Goal: Task Accomplishment & Management: Complete application form

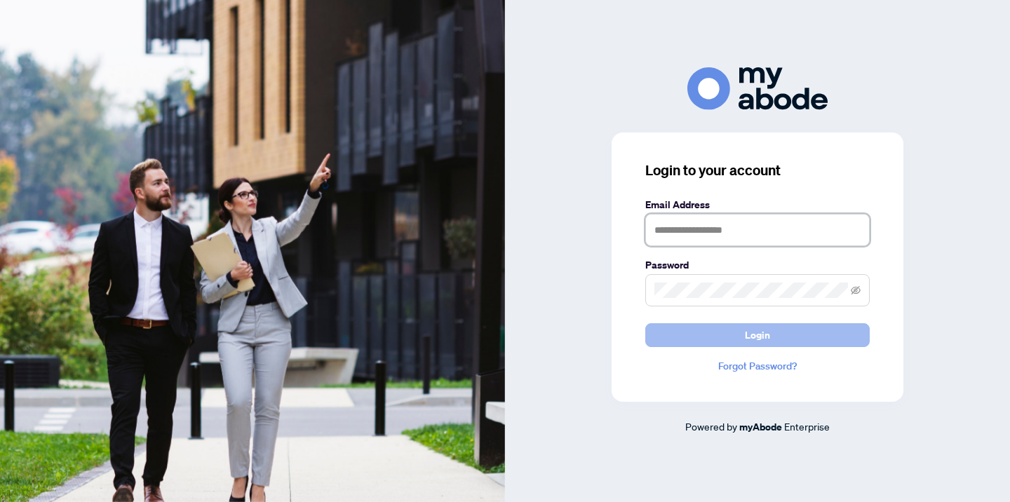
type input "**********"
click at [686, 335] on button "Login" at bounding box center [758, 335] width 225 height 24
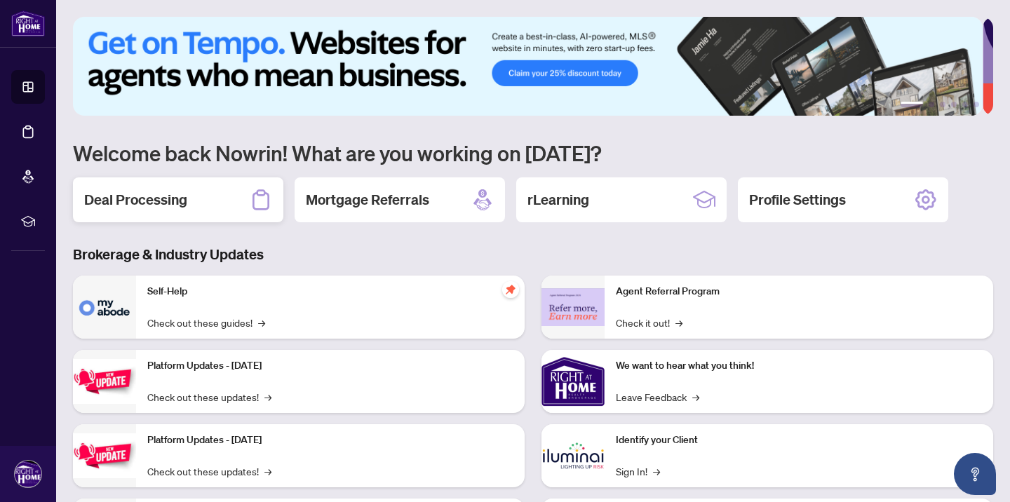
click at [147, 209] on div "Deal Processing" at bounding box center [178, 200] width 210 height 45
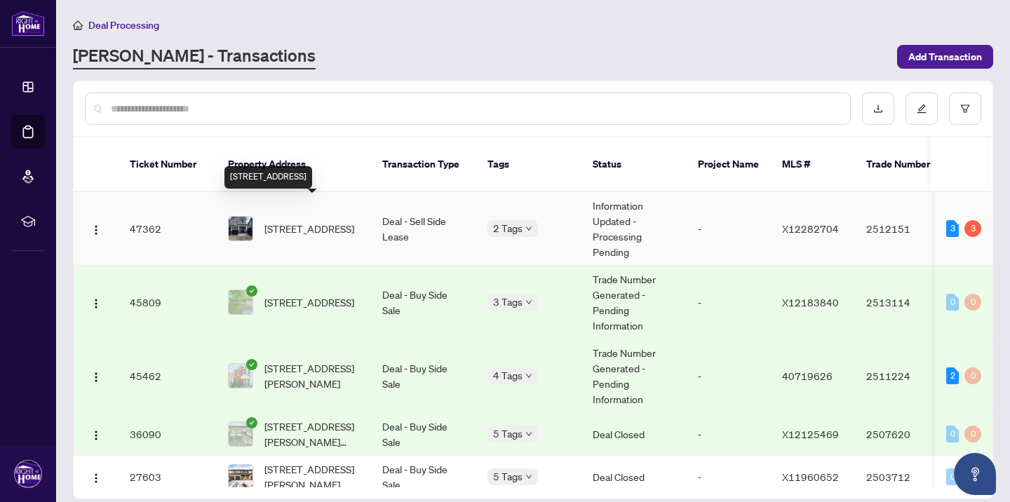
click at [301, 221] on span "[STREET_ADDRESS]" at bounding box center [310, 228] width 90 height 15
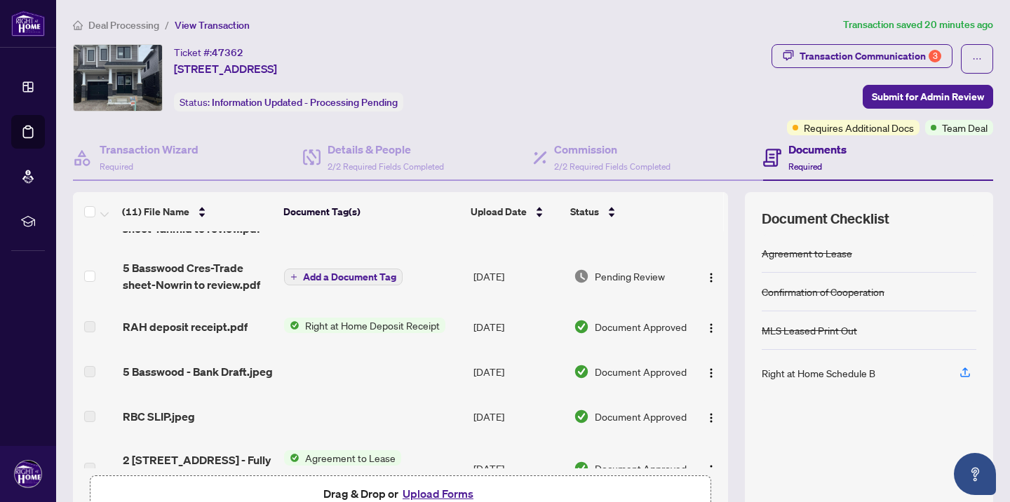
scroll to position [255, 0]
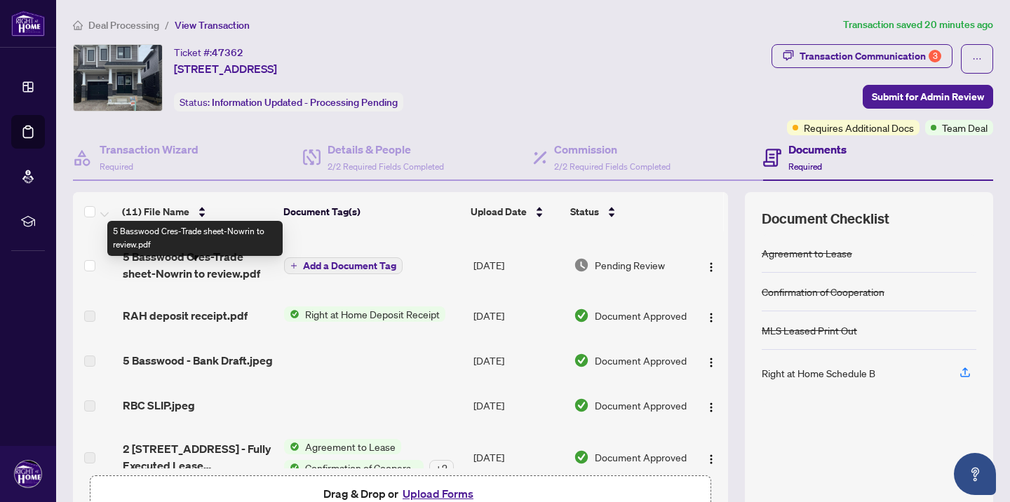
click at [237, 278] on span "5 Basswood Cres-Trade sheet-Nowrin to review.pdf" at bounding box center [198, 265] width 150 height 34
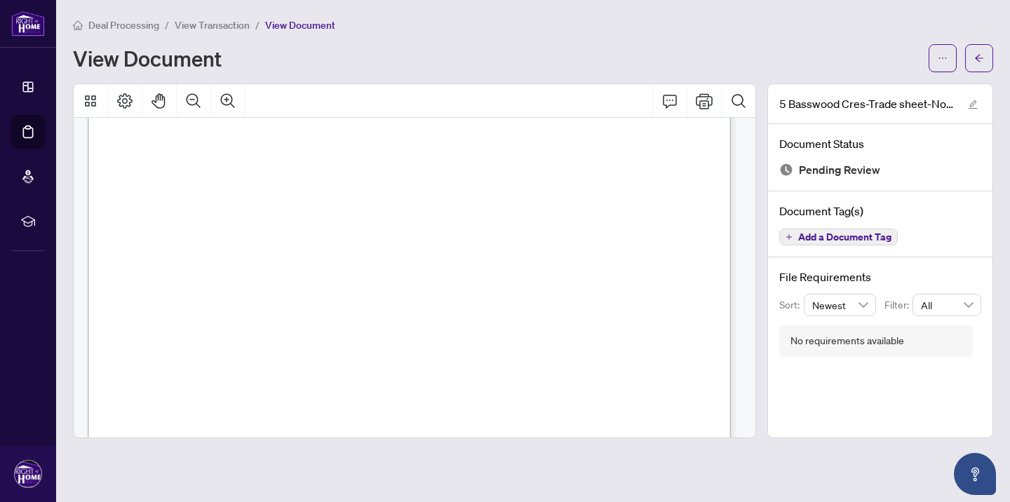
scroll to position [541, 0]
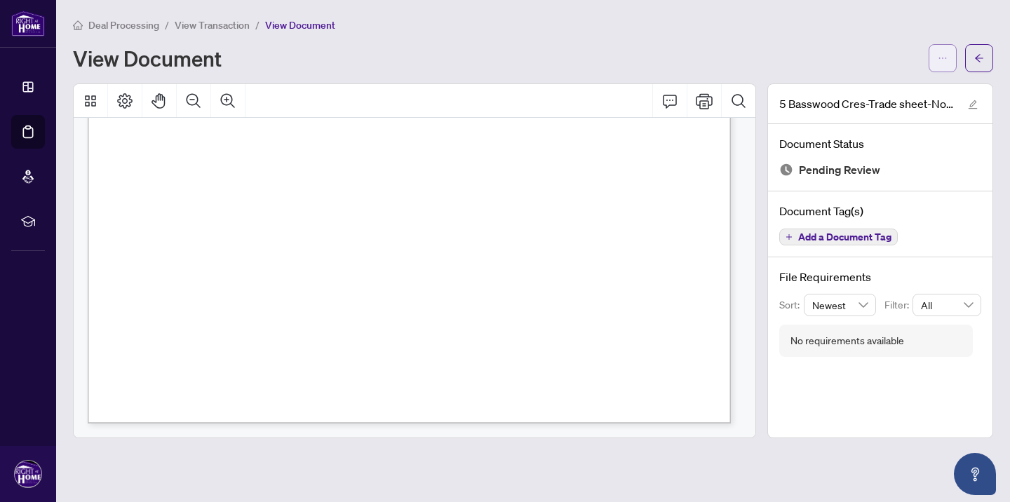
click at [939, 61] on icon "ellipsis" at bounding box center [943, 58] width 10 height 10
click at [911, 84] on span "Download" at bounding box center [892, 88] width 107 height 15
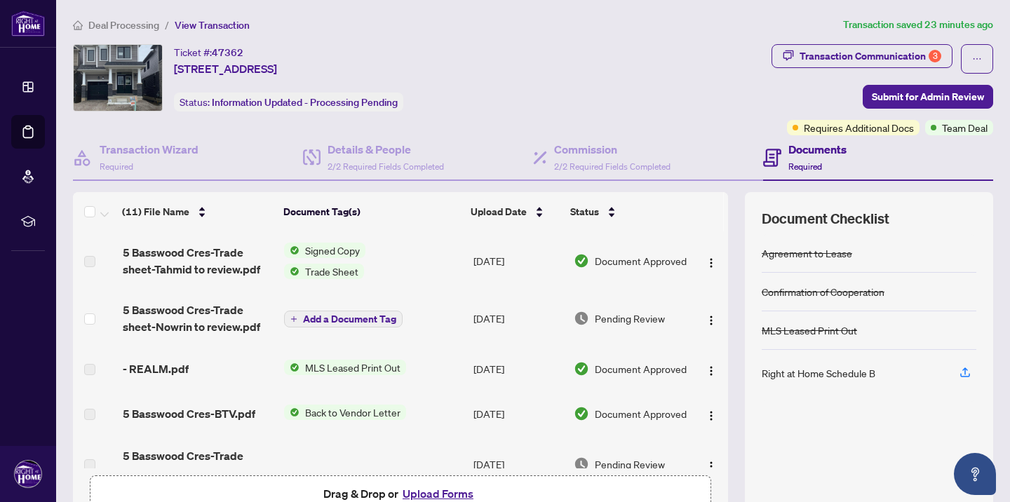
scroll to position [85, 0]
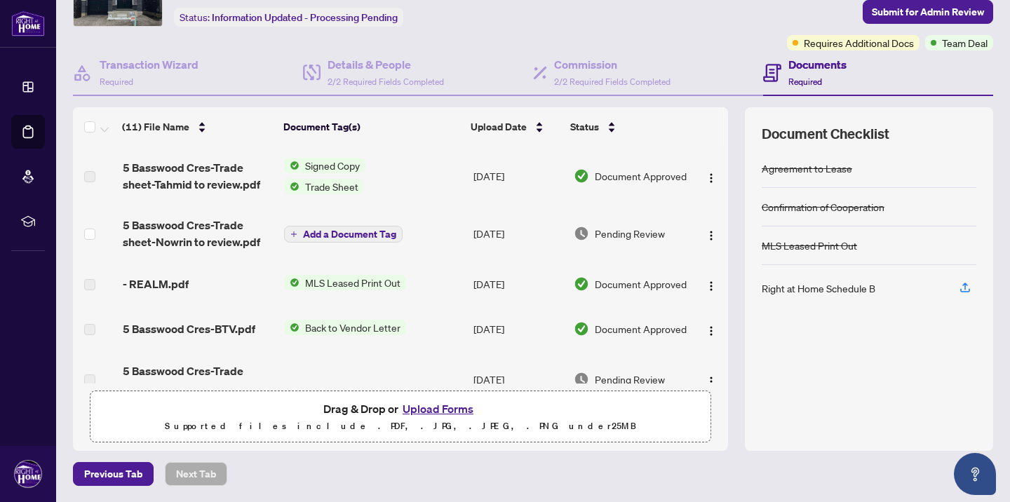
click at [427, 407] on button "Upload Forms" at bounding box center [438, 409] width 79 height 18
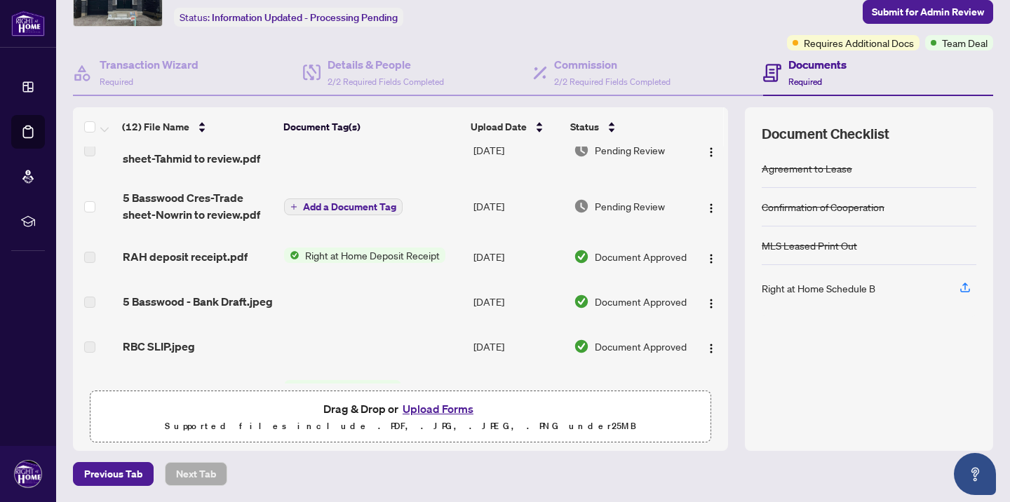
scroll to position [436, 0]
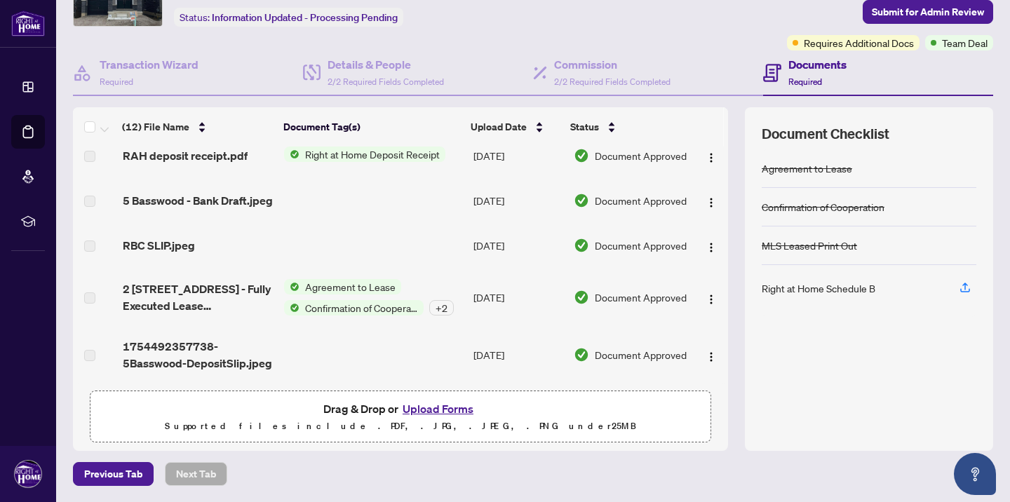
click at [420, 409] on button "Upload Forms" at bounding box center [438, 409] width 79 height 18
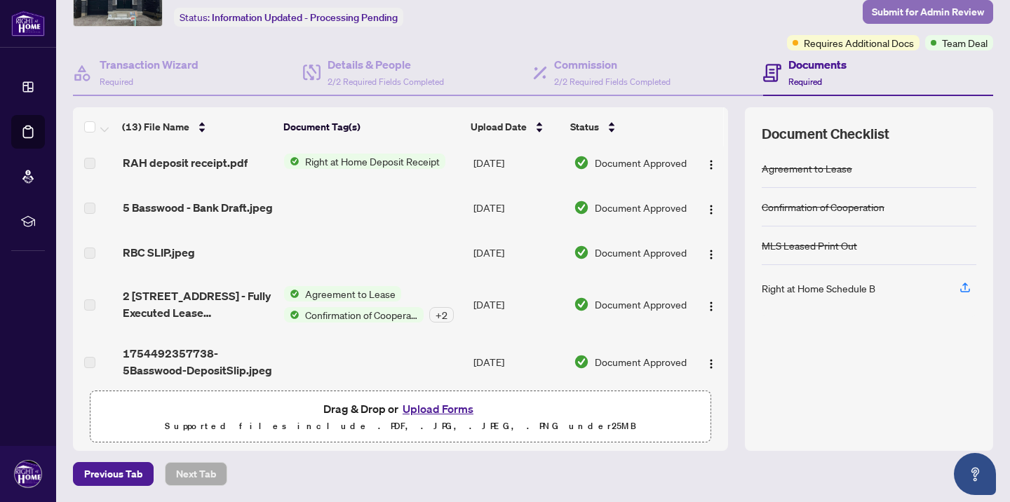
click at [893, 14] on span "Submit for Admin Review" at bounding box center [928, 12] width 112 height 22
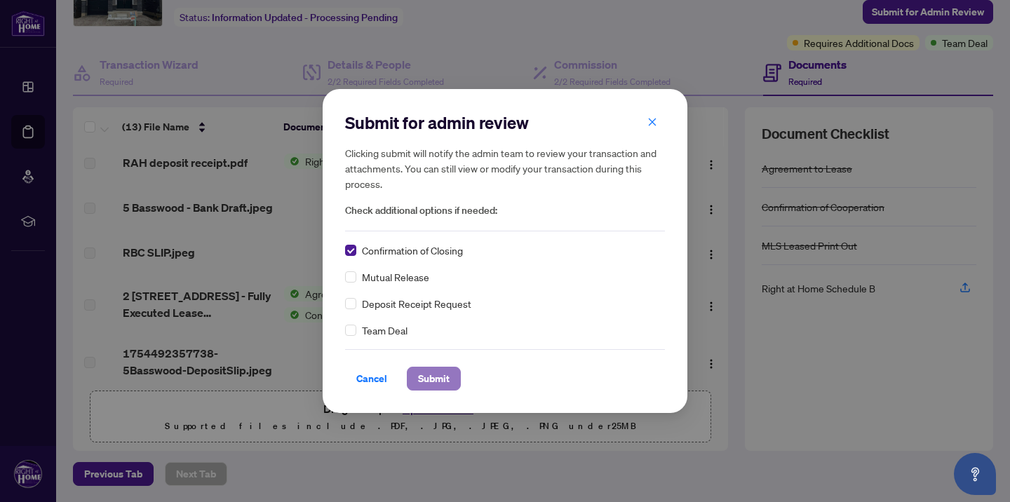
click at [427, 382] on span "Submit" at bounding box center [434, 379] width 32 height 22
